Goal: Navigation & Orientation: Find specific page/section

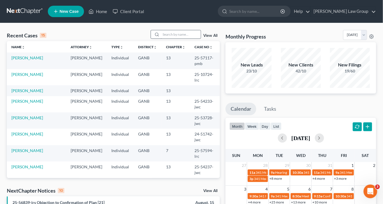
click at [174, 34] on input "search" at bounding box center [181, 34] width 40 height 8
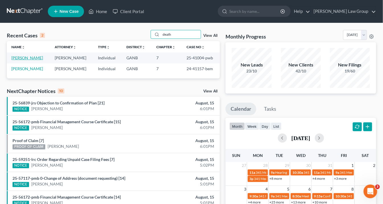
type input "death"
click at [33, 57] on link "[PERSON_NAME]" at bounding box center [27, 57] width 32 height 5
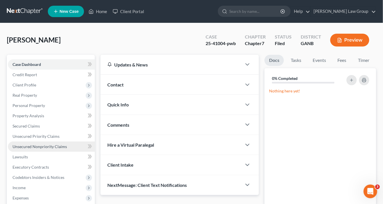
click at [32, 147] on span "Unsecured Nonpriority Claims" at bounding box center [40, 146] width 54 height 5
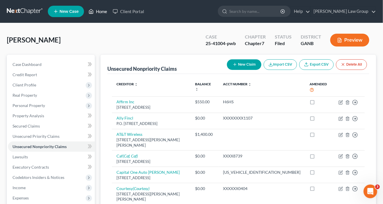
click at [100, 11] on link "Home" at bounding box center [98, 11] width 24 height 10
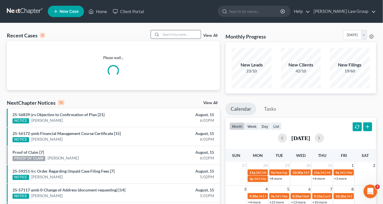
click at [162, 33] on input "search" at bounding box center [181, 34] width 40 height 8
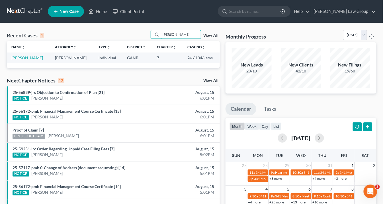
type input "[PERSON_NAME]"
click at [32, 58] on link "[PERSON_NAME]" at bounding box center [27, 57] width 32 height 5
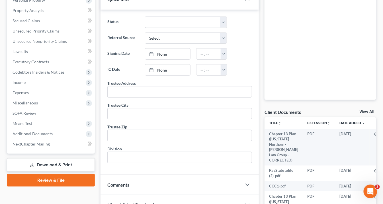
scroll to position [114, 0]
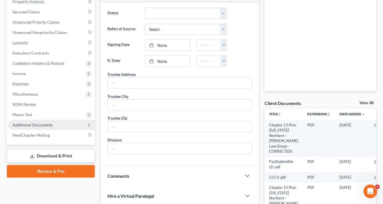
click at [39, 123] on span "Additional Documents" at bounding box center [33, 124] width 40 height 5
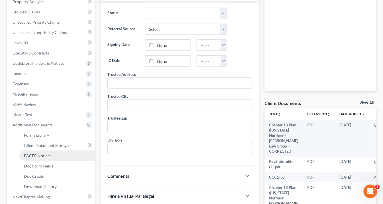
click at [42, 154] on span "PACER Notices" at bounding box center [37, 155] width 27 height 5
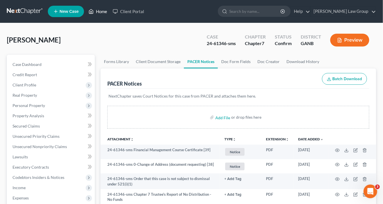
click at [105, 11] on link "Home" at bounding box center [98, 11] width 24 height 10
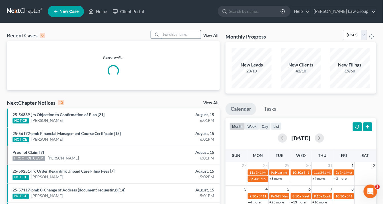
click at [178, 34] on input "search" at bounding box center [181, 34] width 40 height 8
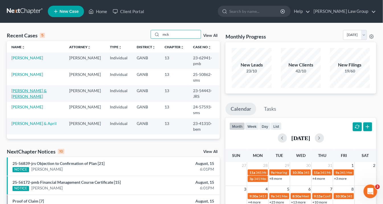
type input "mck"
click at [36, 96] on link "[PERSON_NAME] & [PERSON_NAME]" at bounding box center [28, 93] width 35 height 11
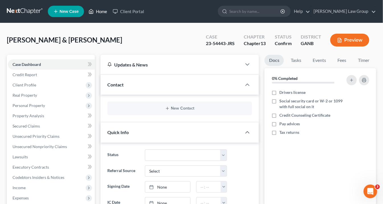
click at [103, 11] on link "Home" at bounding box center [98, 11] width 24 height 10
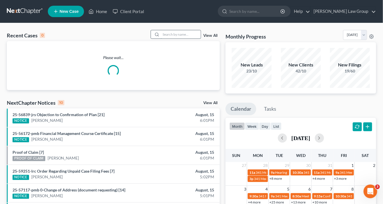
click at [178, 36] on input "search" at bounding box center [181, 34] width 40 height 8
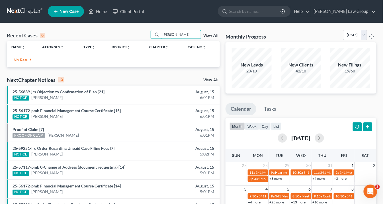
drag, startPoint x: 180, startPoint y: 35, endPoint x: 122, endPoint y: 37, distance: 58.1
click at [122, 35] on div "Recent Cases 0 [PERSON_NAME] View All" at bounding box center [113, 35] width 213 height 11
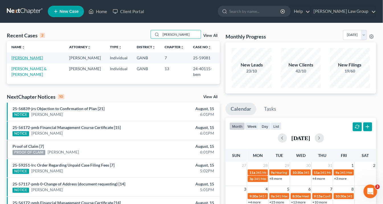
type input "[PERSON_NAME]"
click at [29, 57] on link "[PERSON_NAME]" at bounding box center [27, 57] width 32 height 5
